Goal: Task Accomplishment & Management: Use online tool/utility

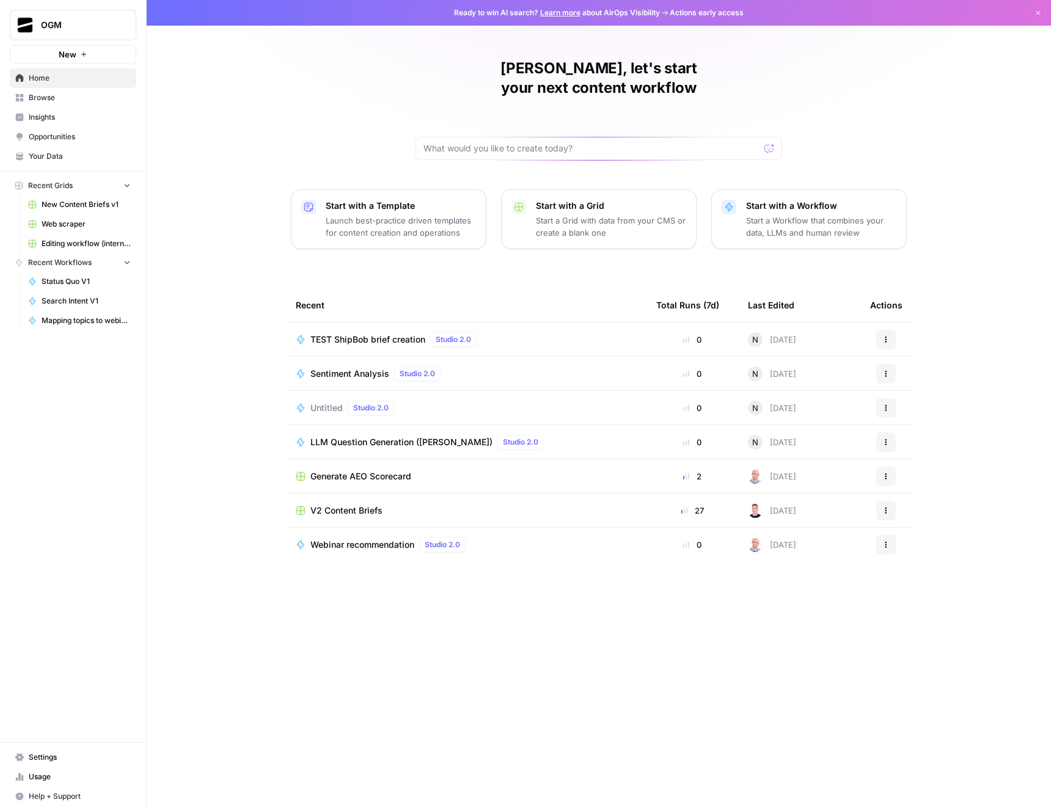
click at [84, 197] on link "New Content Briefs v1" at bounding box center [80, 205] width 114 height 20
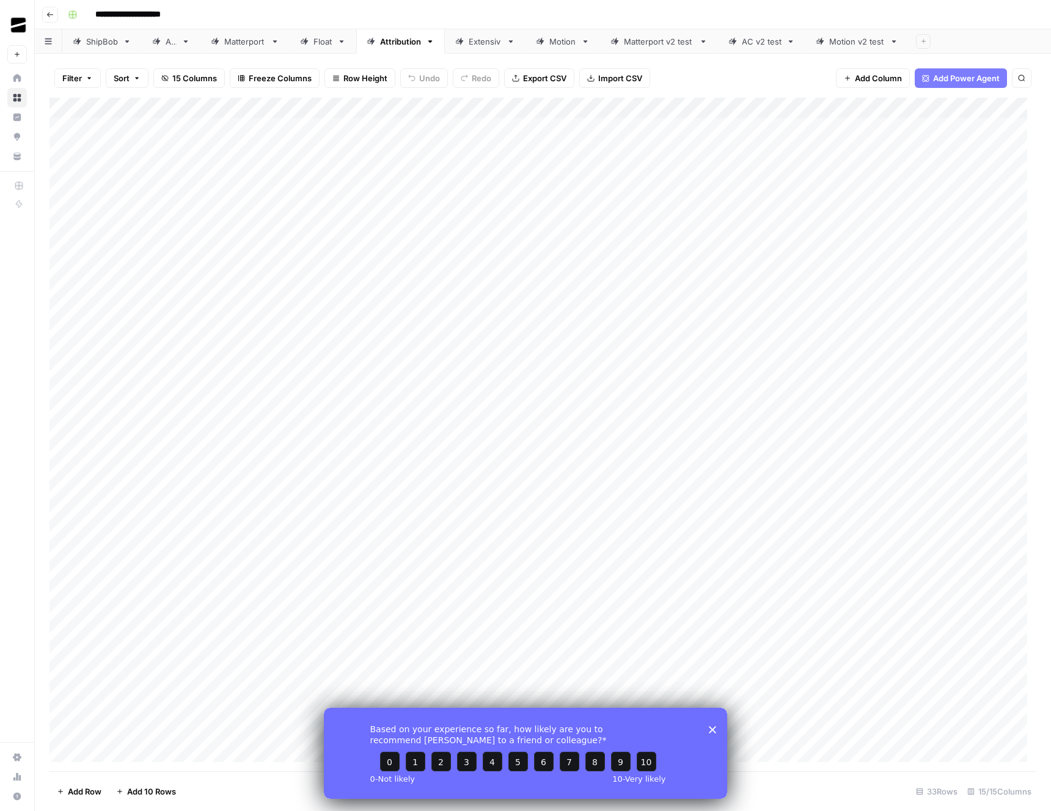
click at [717, 729] on div "Based on your experience so far, how likely are you to recommend AirOps to a fr…" at bounding box center [525, 752] width 403 height 91
click at [713, 731] on icon "Close survey" at bounding box center [712, 729] width 7 height 7
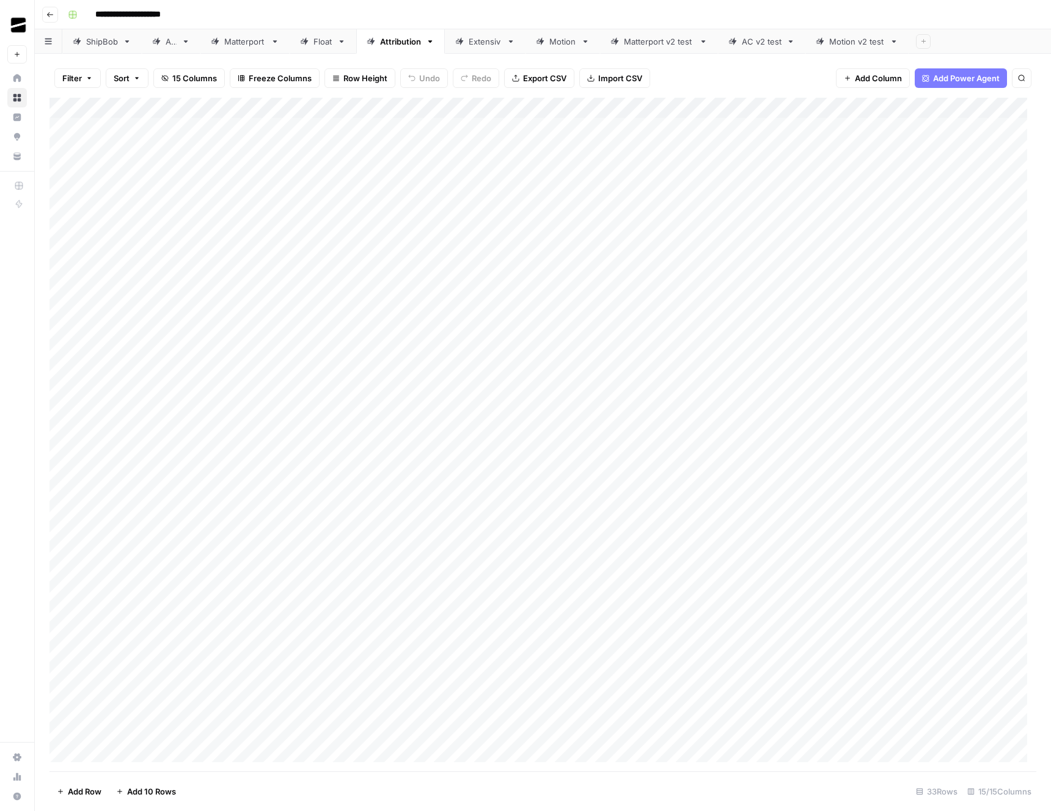
click at [630, 108] on div "Add Column" at bounding box center [542, 435] width 987 height 674
click at [619, 229] on span "Edit Workflow" at bounding box center [630, 228] width 107 height 12
click at [748, 111] on div "Add Column" at bounding box center [542, 435] width 987 height 674
click at [732, 223] on span "Edit Workflow" at bounding box center [730, 228] width 107 height 12
click at [881, 108] on div "Add Column" at bounding box center [542, 435] width 987 height 674
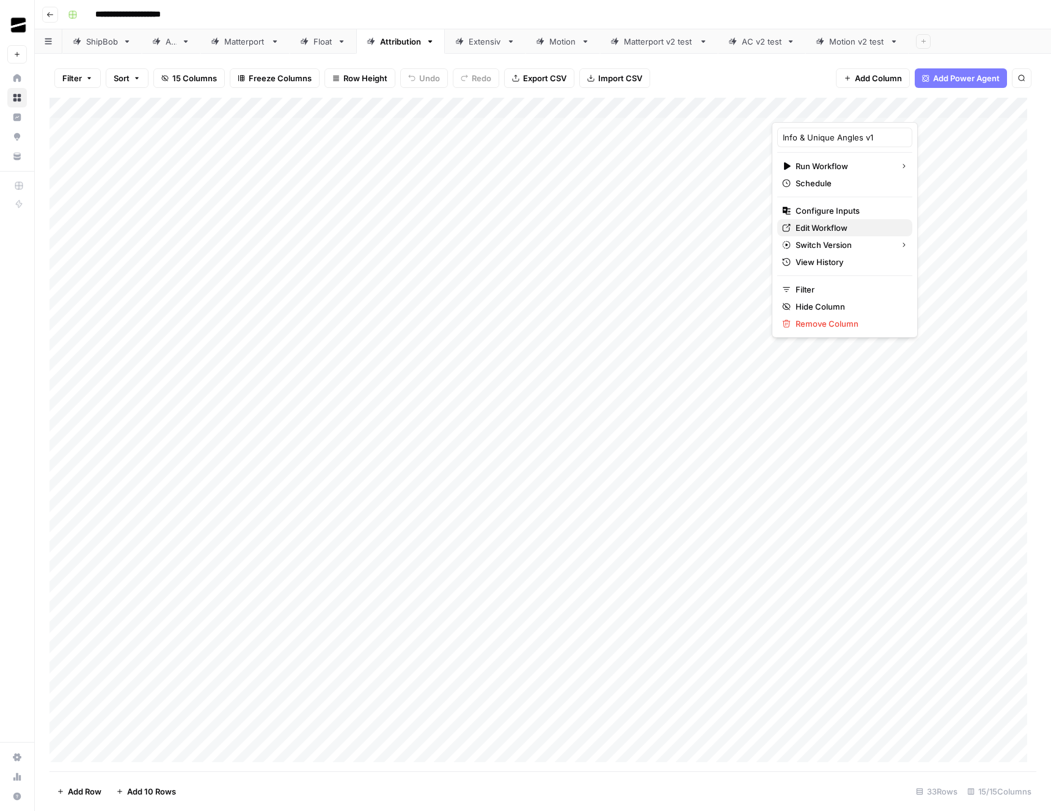
click at [822, 227] on span "Edit Workflow" at bounding box center [848, 228] width 107 height 12
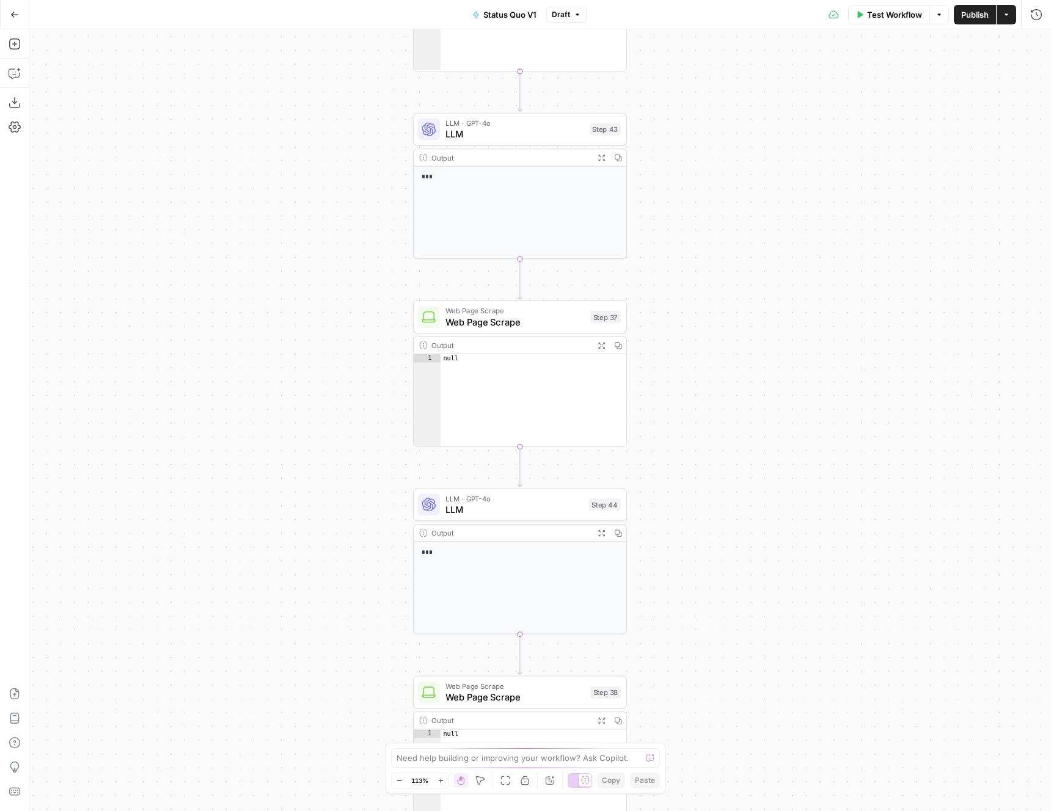
drag, startPoint x: 602, startPoint y: 108, endPoint x: 657, endPoint y: 504, distance: 399.7
click at [657, 504] on div "Workflow Set Inputs Inputs Google Search Google Search Step 1 Output Expand Out…" at bounding box center [539, 420] width 1021 height 782
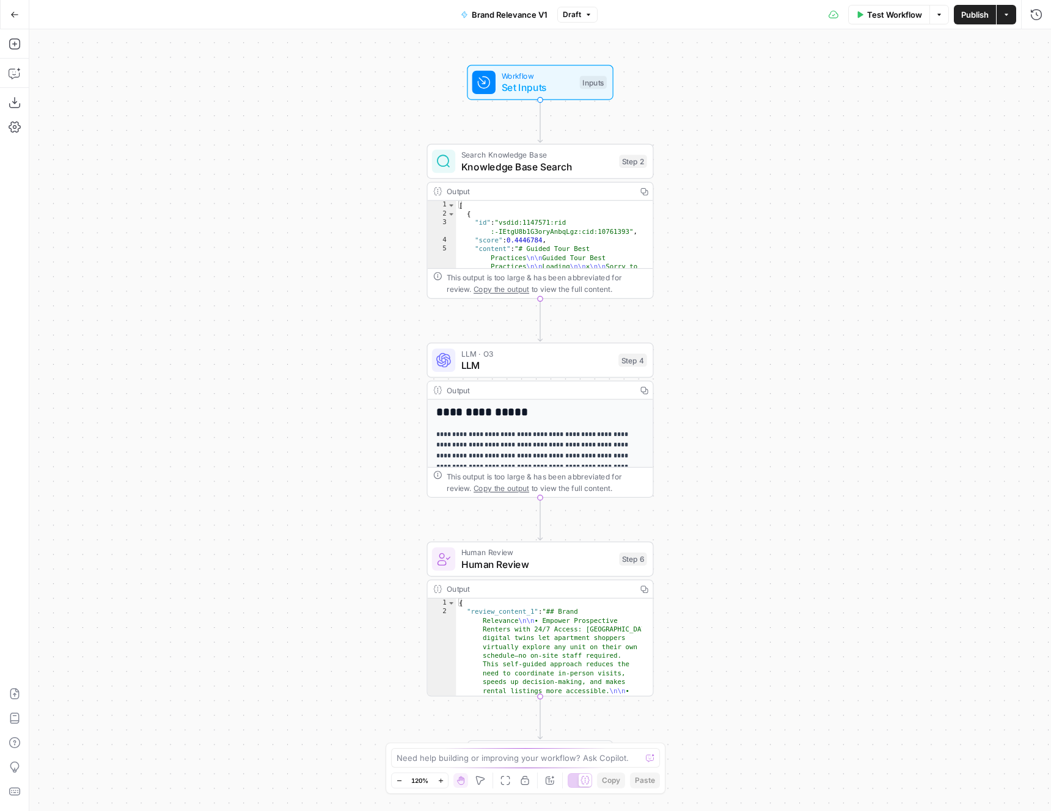
click at [720, 293] on div "Workflow Set Inputs Inputs Search Knowledge Base Knowledge Base Search Step 2 O…" at bounding box center [539, 420] width 1021 height 782
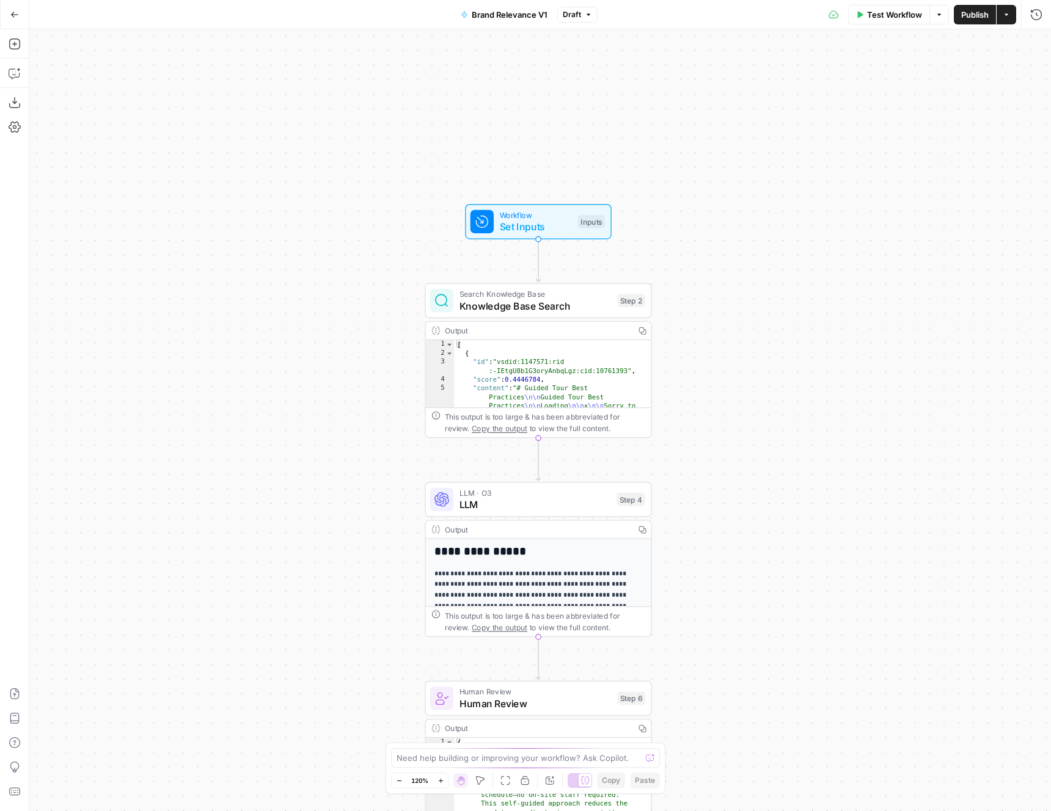
drag, startPoint x: 770, startPoint y: 208, endPoint x: 771, endPoint y: 352, distance: 144.2
click at [771, 352] on div "Workflow Set Inputs Inputs Search Knowledge Base Knowledge Base Search Step 2 O…" at bounding box center [539, 420] width 1021 height 782
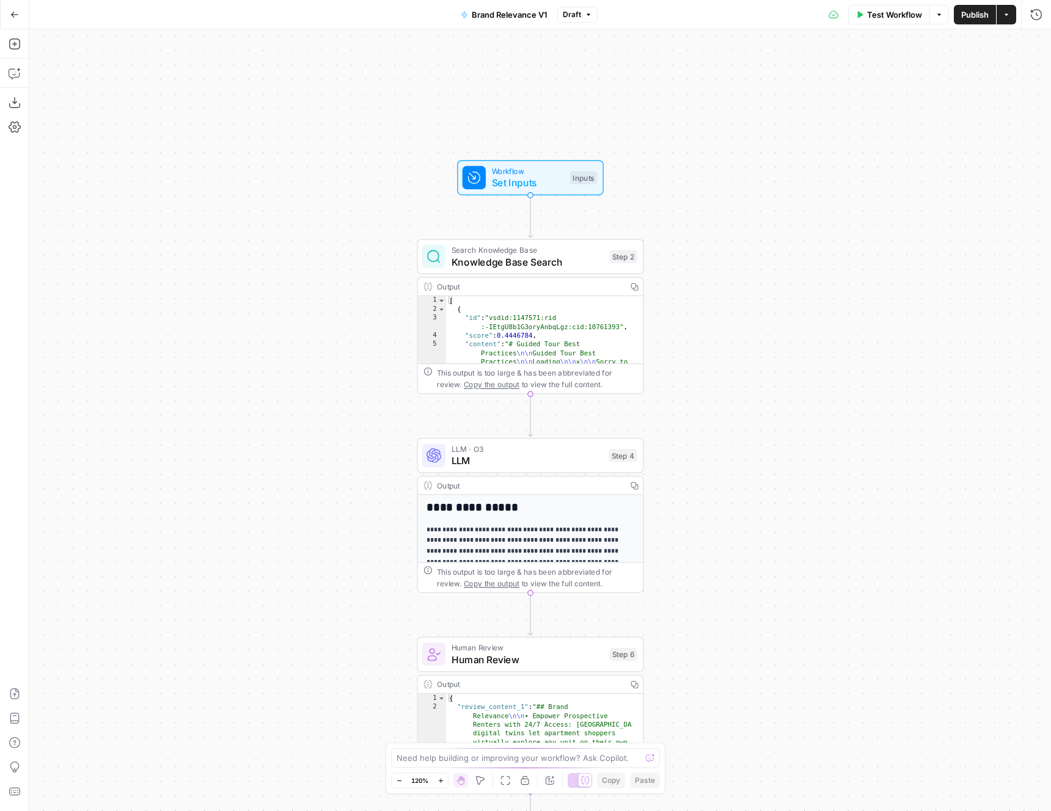
drag, startPoint x: 714, startPoint y: 250, endPoint x: 693, endPoint y: 158, distance: 94.4
click at [693, 158] on div "Workflow Set Inputs Inputs Search Knowledge Base Knowledge Base Search Step 2 O…" at bounding box center [539, 420] width 1021 height 782
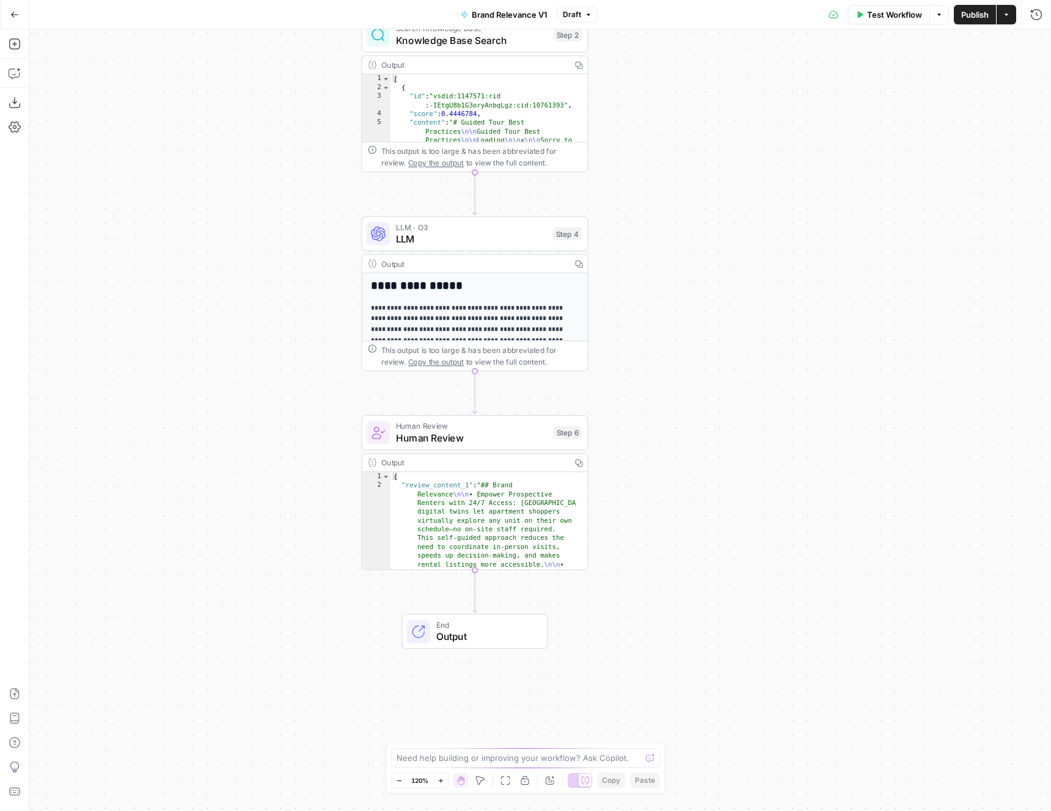
drag, startPoint x: 743, startPoint y: 406, endPoint x: 708, endPoint y: 276, distance: 134.1
click at [708, 276] on div "Workflow Set Inputs Inputs Search Knowledge Base Knowledge Base Search Step 2 O…" at bounding box center [539, 420] width 1021 height 782
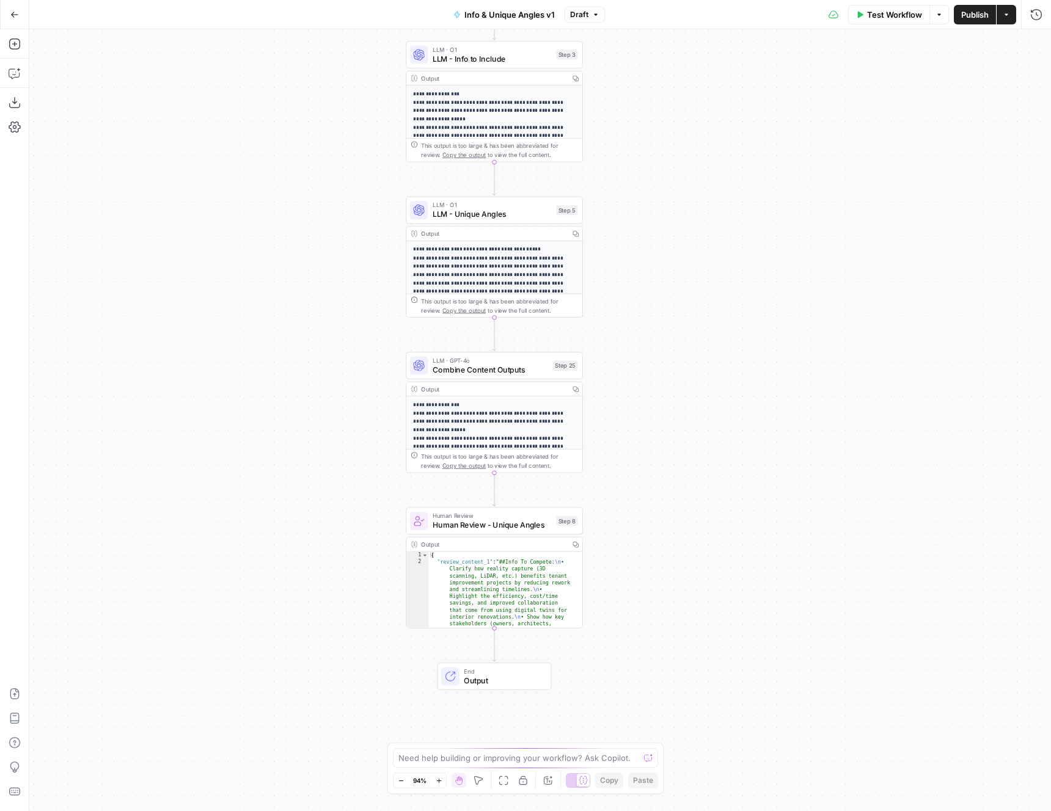
drag, startPoint x: 739, startPoint y: 396, endPoint x: 693, endPoint y: 307, distance: 100.0
click at [693, 307] on div "**********" at bounding box center [539, 420] width 1021 height 782
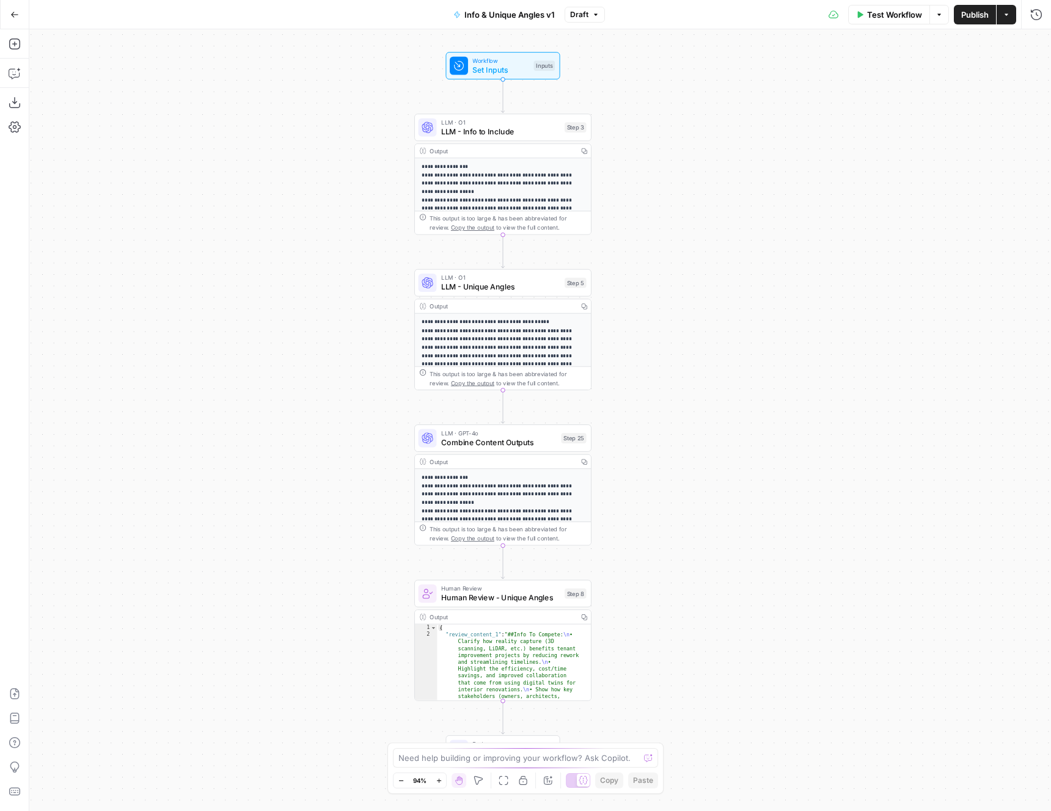
drag, startPoint x: 706, startPoint y: 442, endPoint x: 715, endPoint y: 518, distance: 76.3
click at [715, 518] on div "**********" at bounding box center [539, 420] width 1021 height 782
